Goal: Navigation & Orientation: Find specific page/section

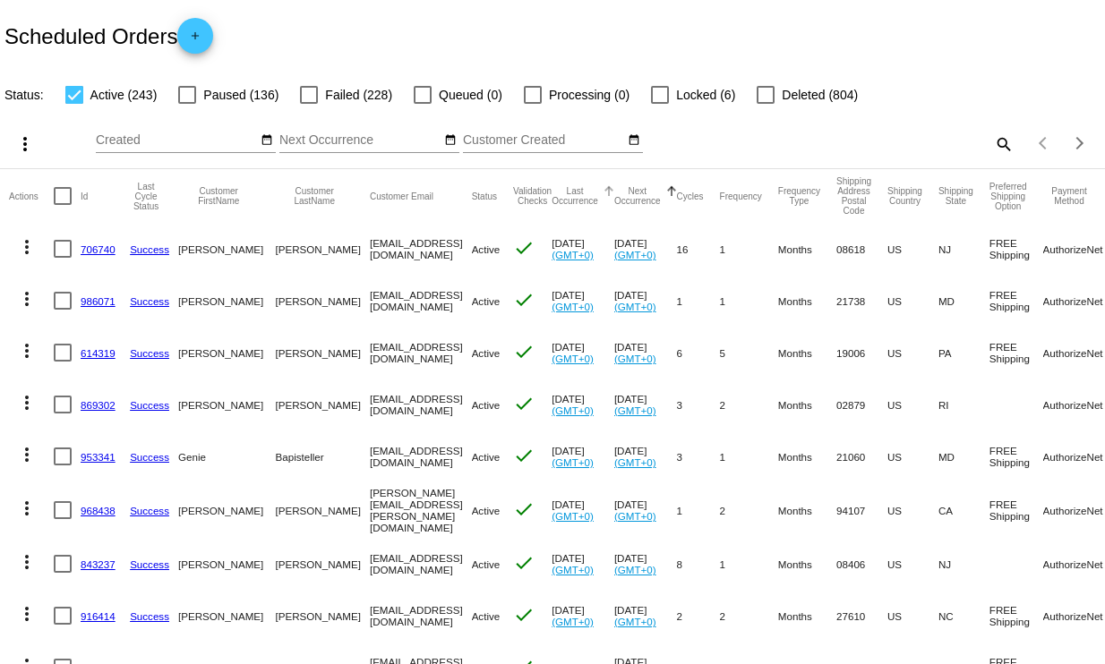
click at [608, 189] on div at bounding box center [609, 191] width 2 height 9
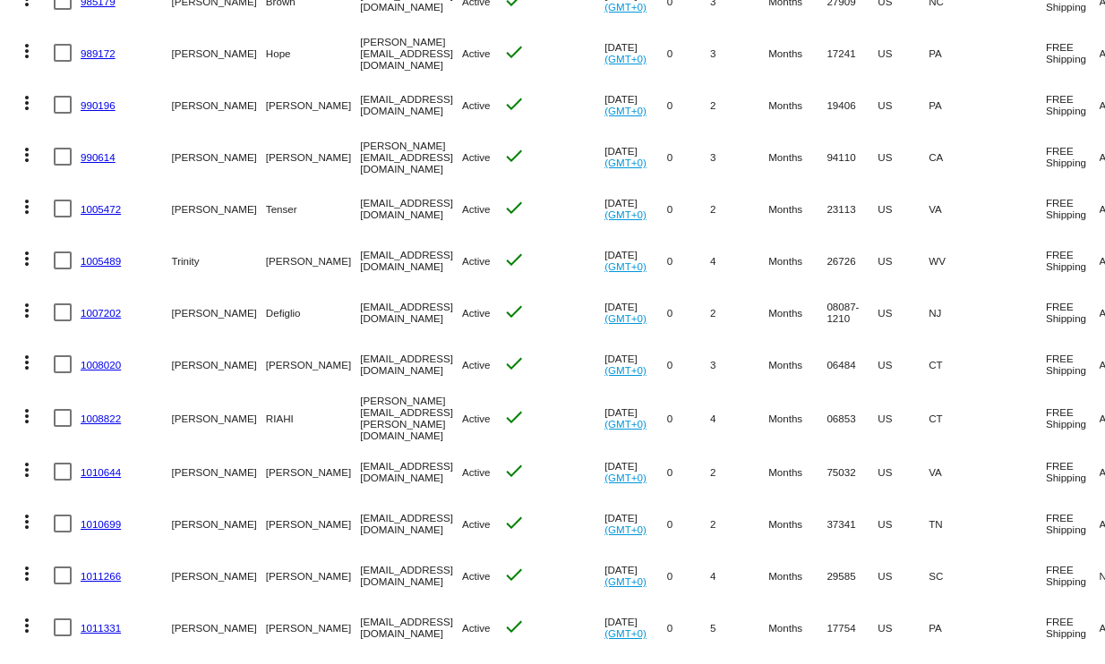
scroll to position [663, 0]
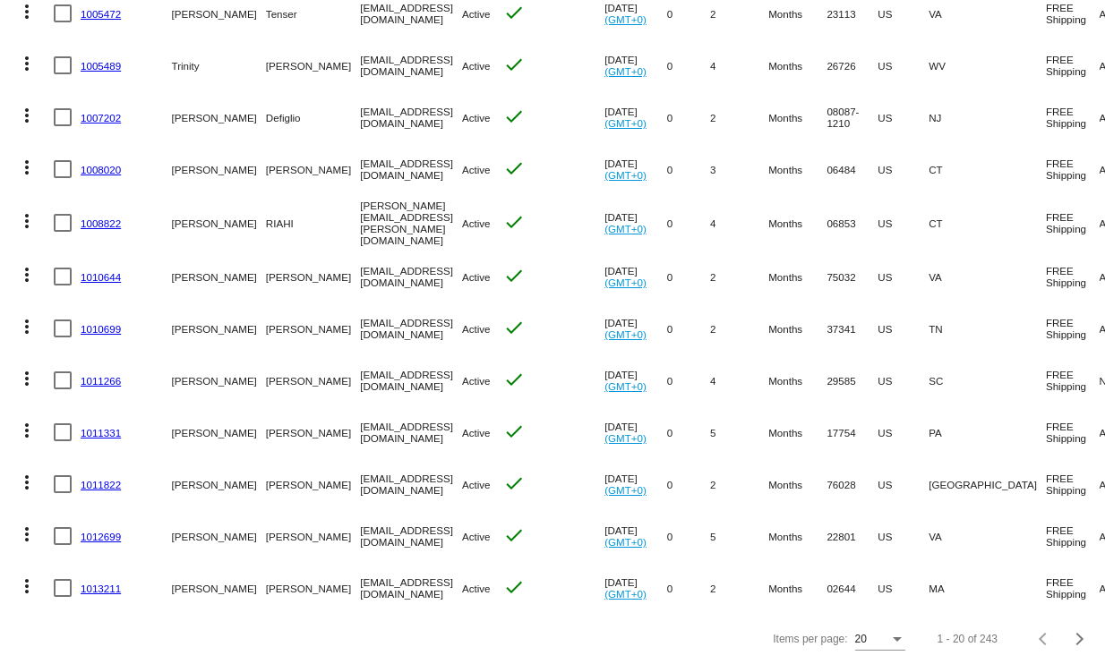
click at [893, 641] on div "Items per page:" at bounding box center [897, 639] width 9 height 4
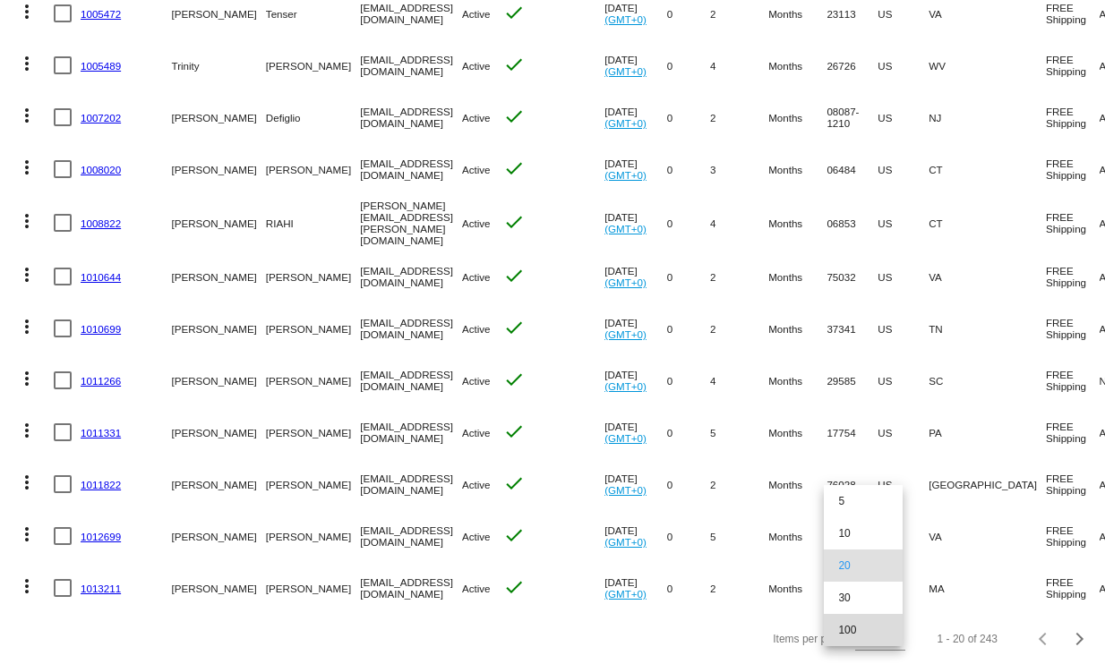
click at [856, 623] on span "100" at bounding box center [863, 630] width 50 height 32
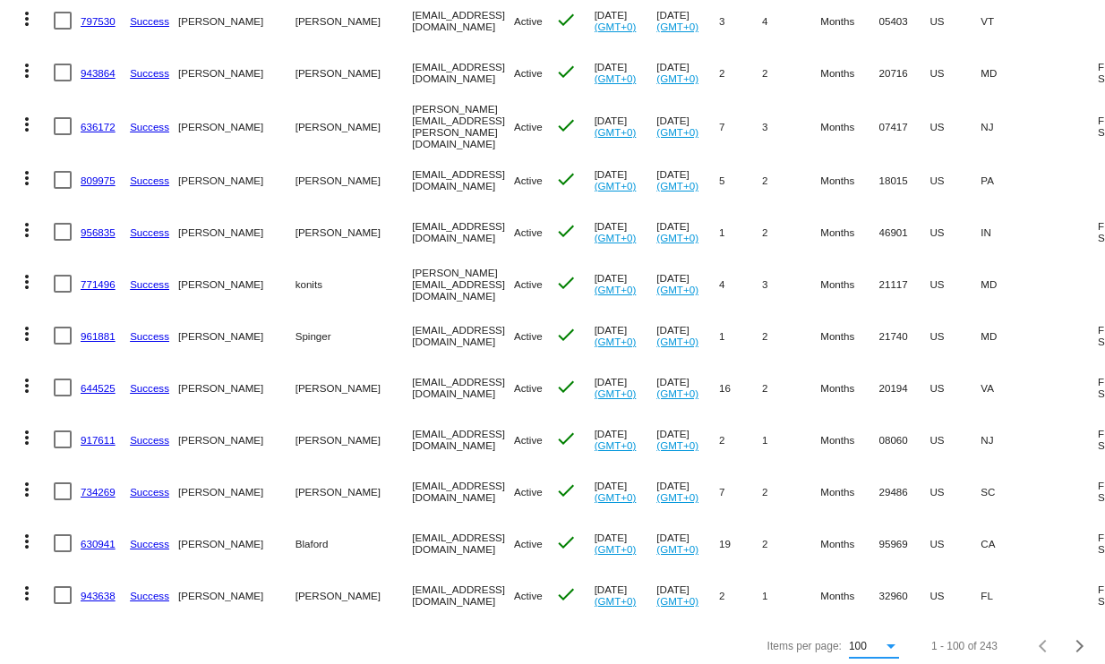
scroll to position [4818, 0]
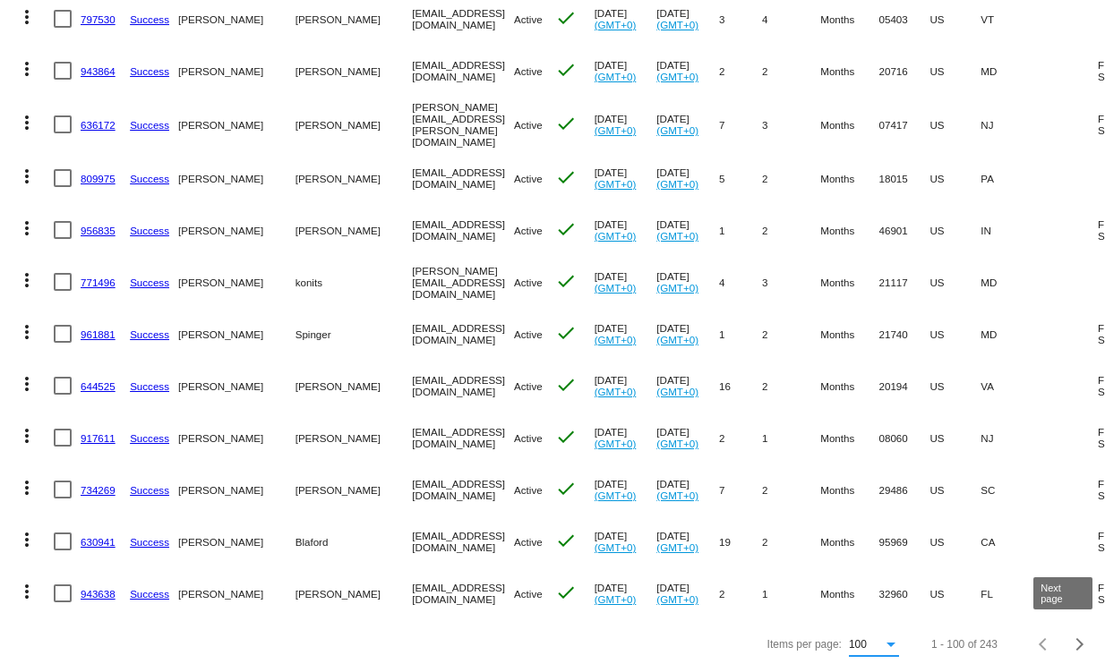
click at [1071, 638] on div "Next page" at bounding box center [1077, 644] width 13 height 13
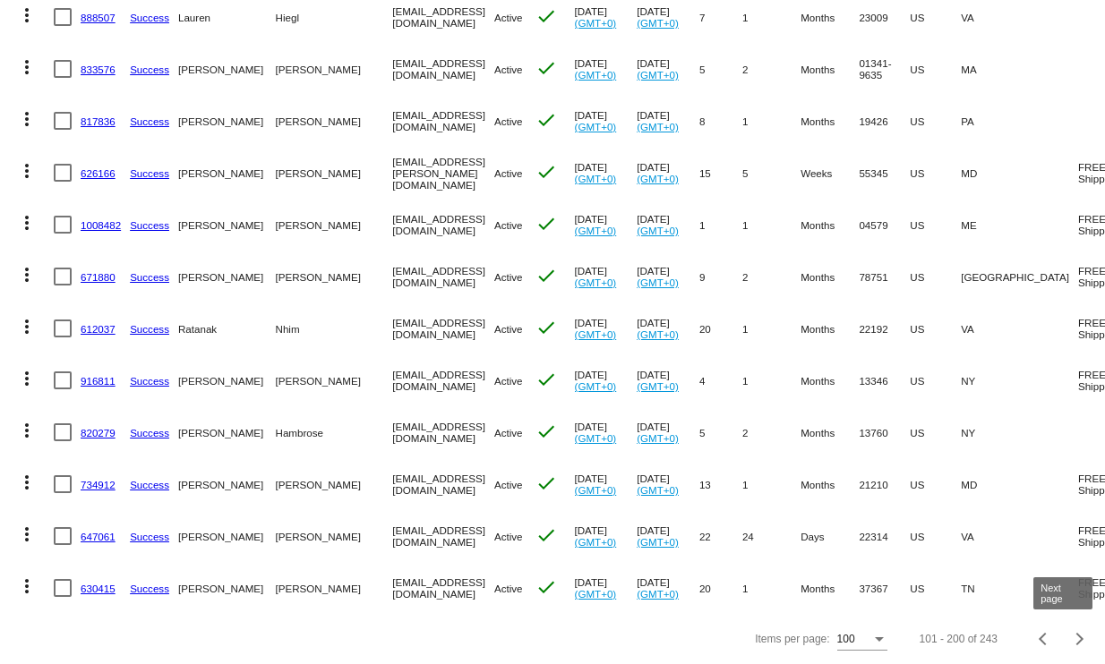
click at [1062, 632] on button "Next page" at bounding box center [1080, 639] width 36 height 36
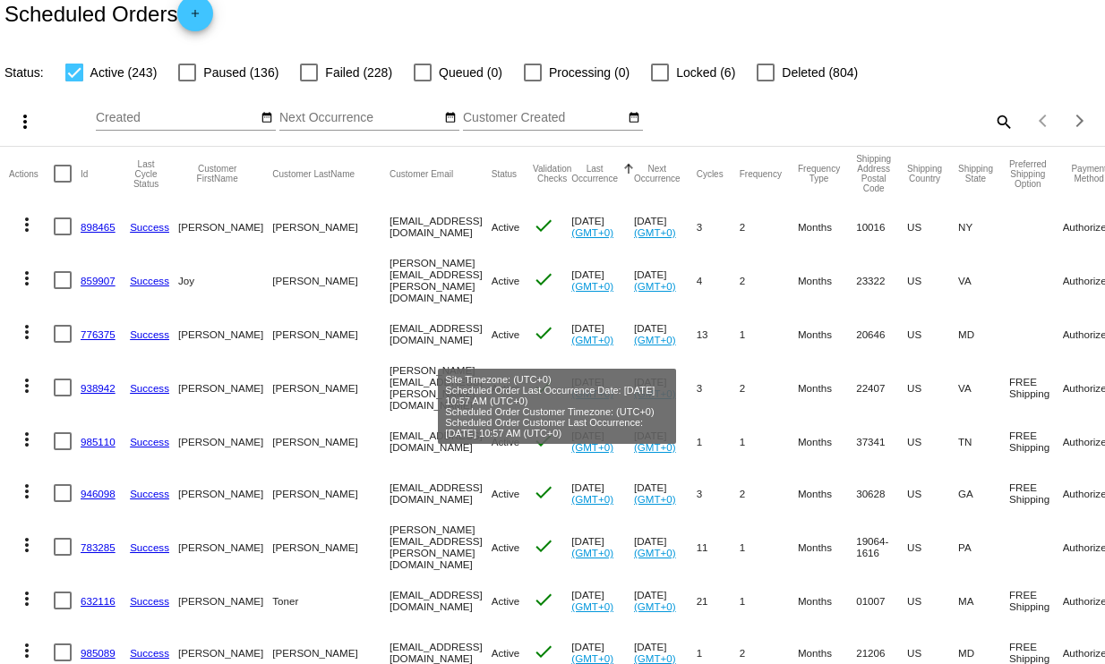
scroll to position [0, 0]
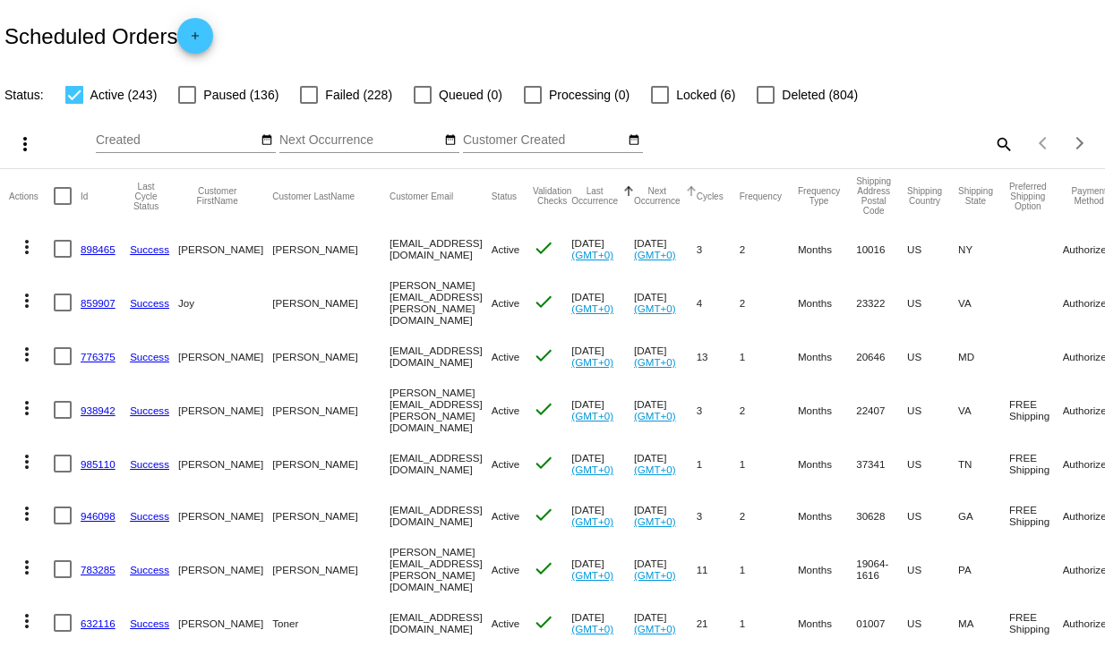
click at [690, 192] on div at bounding box center [691, 191] width 2 height 9
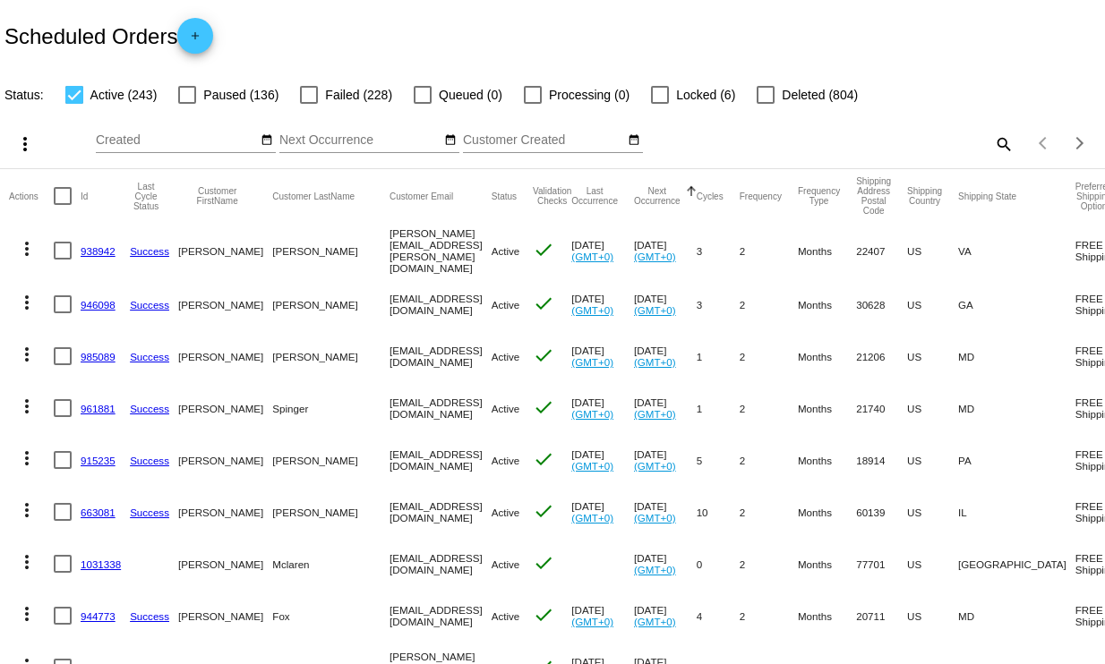
click at [686, 195] on div at bounding box center [691, 191] width 11 height 11
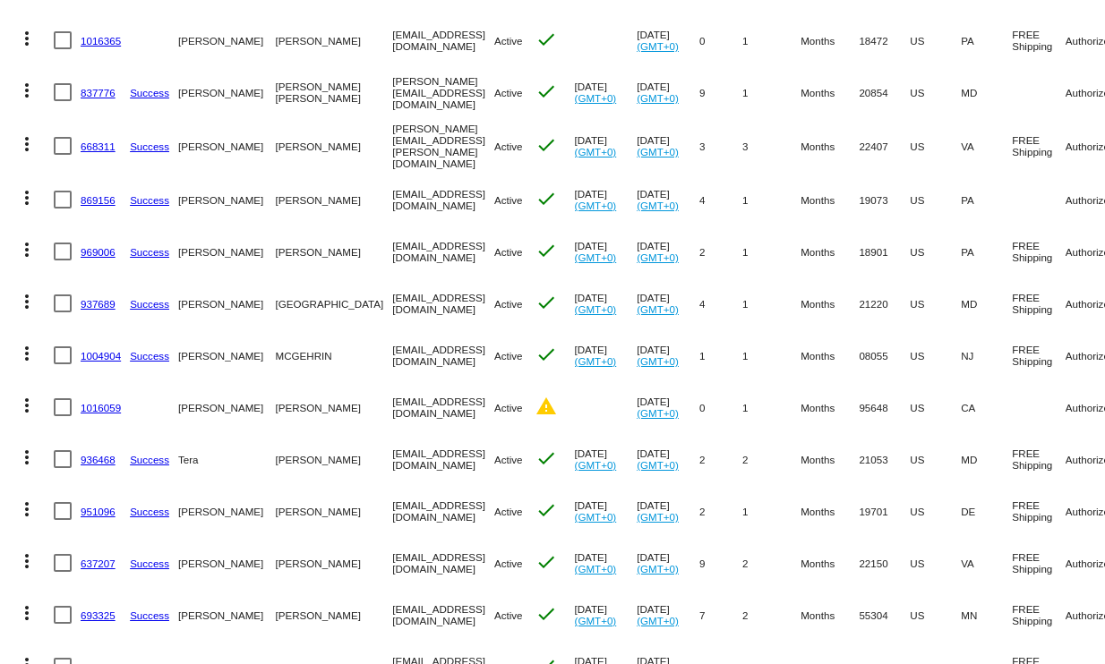
scroll to position [403, 0]
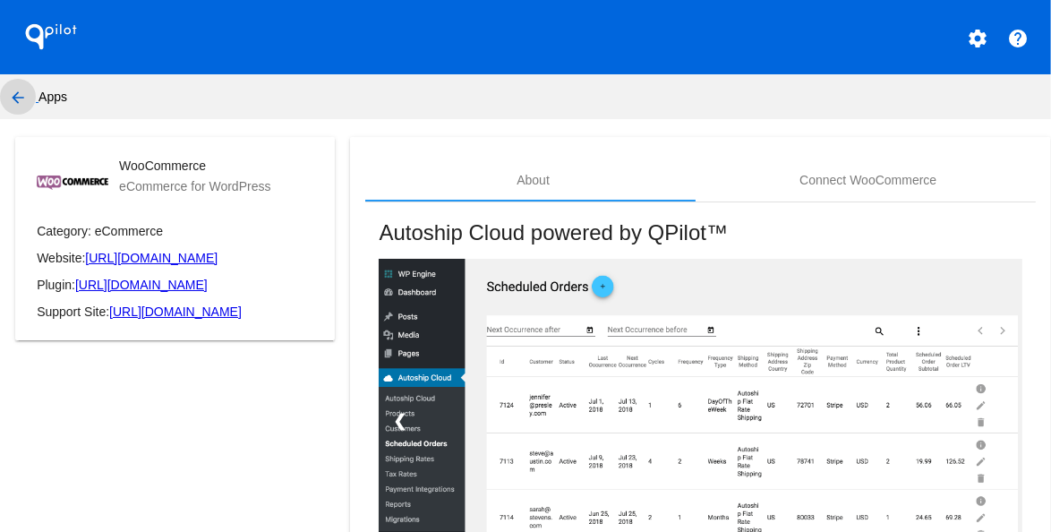
click at [12, 97] on mat-icon "arrow_back" at bounding box center [17, 97] width 21 height 21
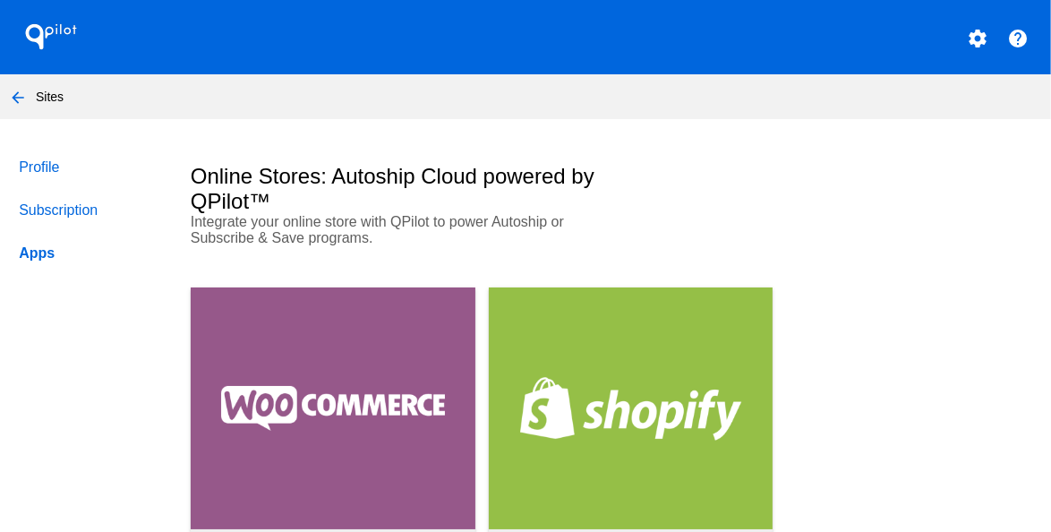
click at [49, 166] on link "Profile" at bounding box center [87, 167] width 144 height 43
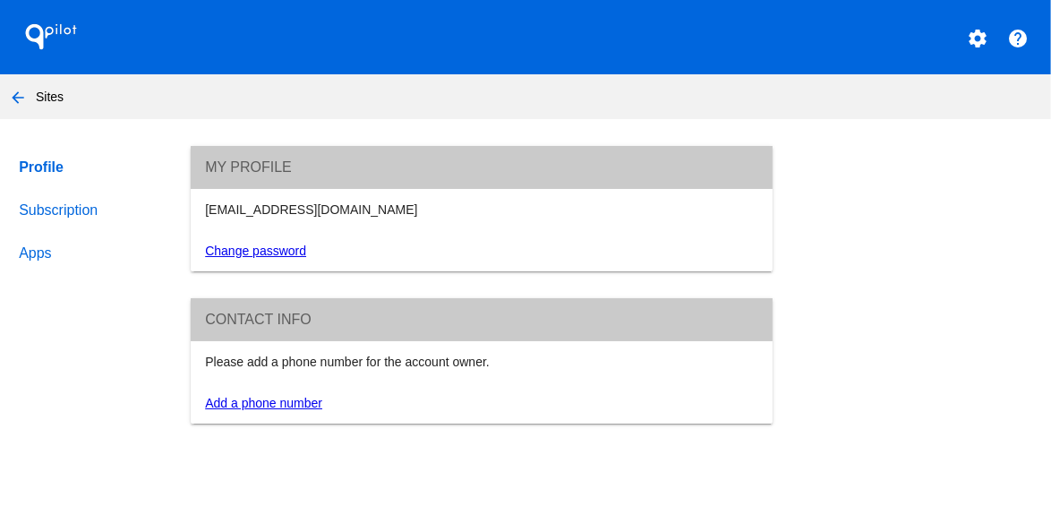
click at [26, 94] on mat-icon "arrow_back" at bounding box center [17, 97] width 21 height 21
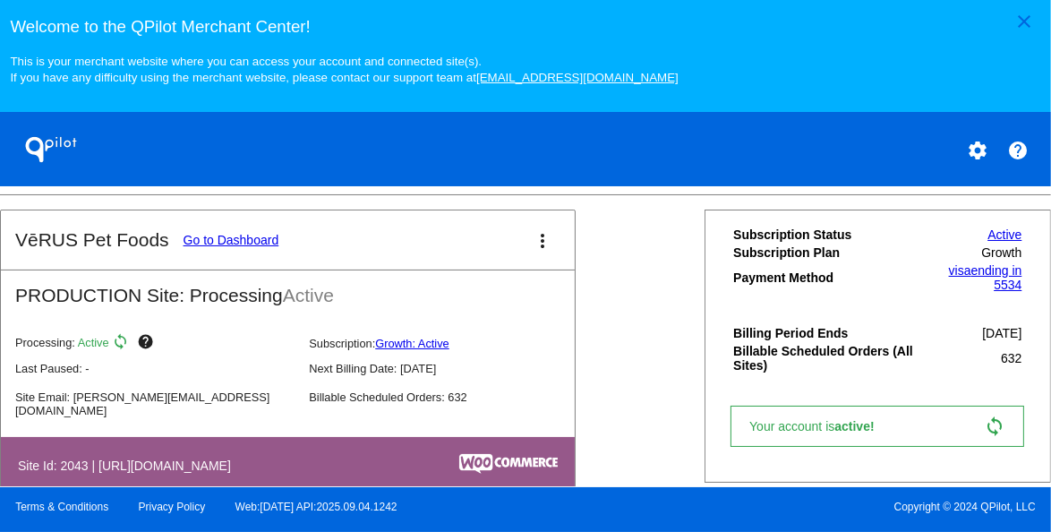
scroll to position [415, 0]
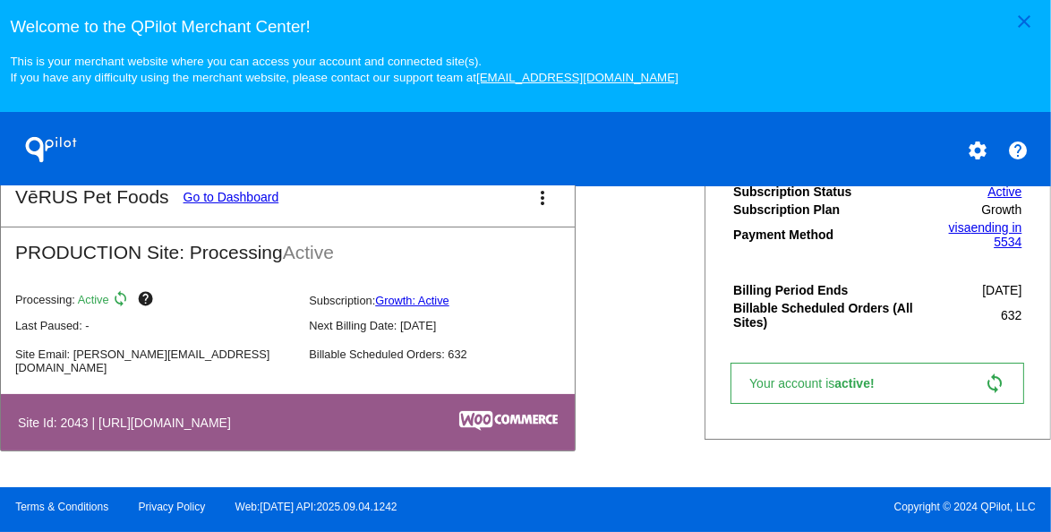
click at [411, 298] on link "Growth: Active" at bounding box center [412, 300] width 74 height 13
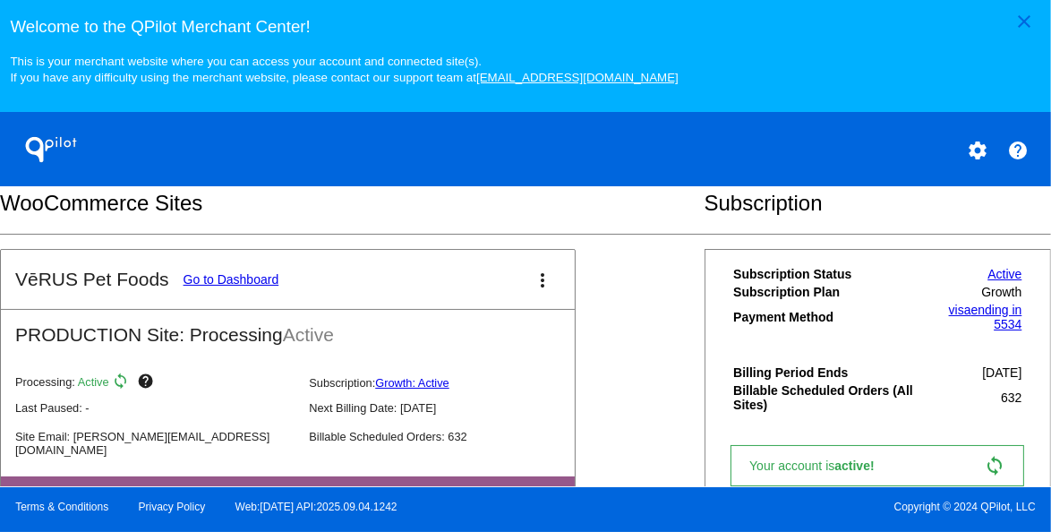
scroll to position [326, 0]
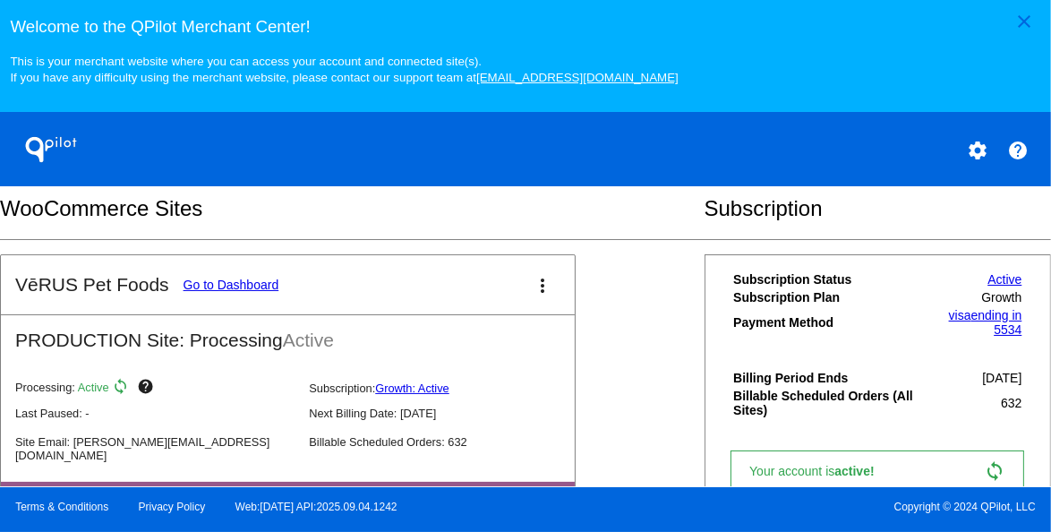
click at [235, 289] on link "Go to Dashboard" at bounding box center [232, 285] width 96 height 14
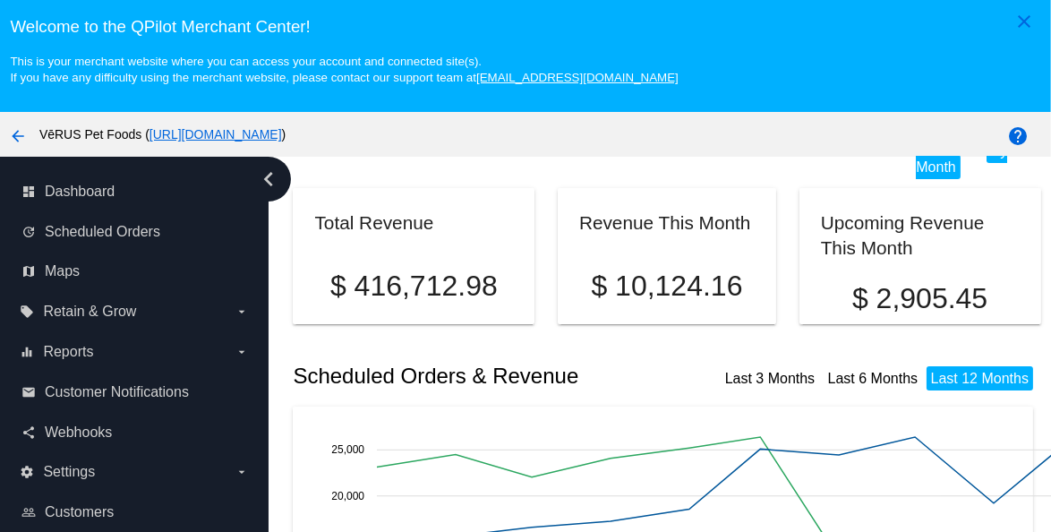
scroll to position [90, 0]
